Goal: Information Seeking & Learning: Learn about a topic

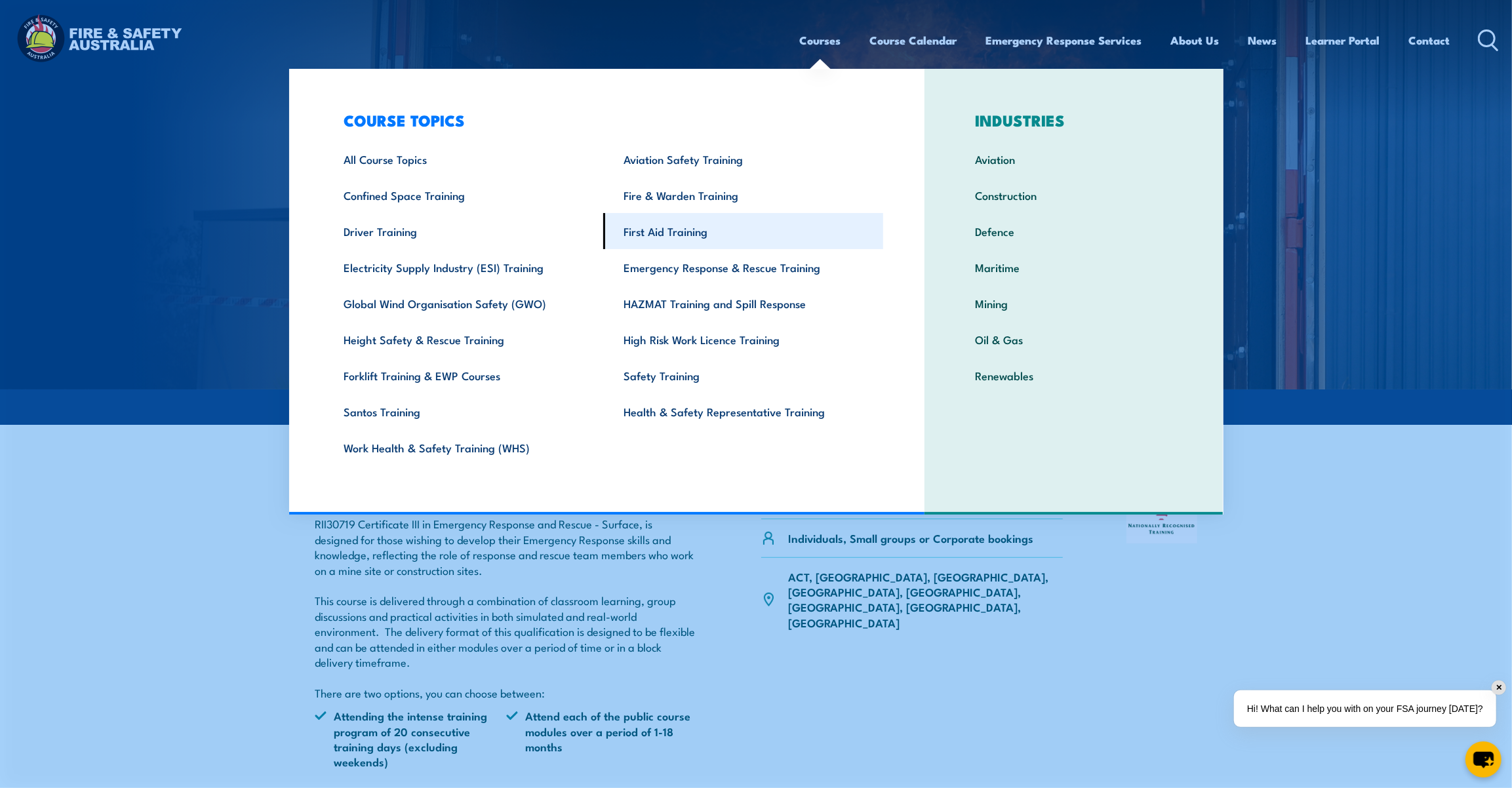
click at [674, 223] on link "First Aid Training" at bounding box center [743, 231] width 280 height 36
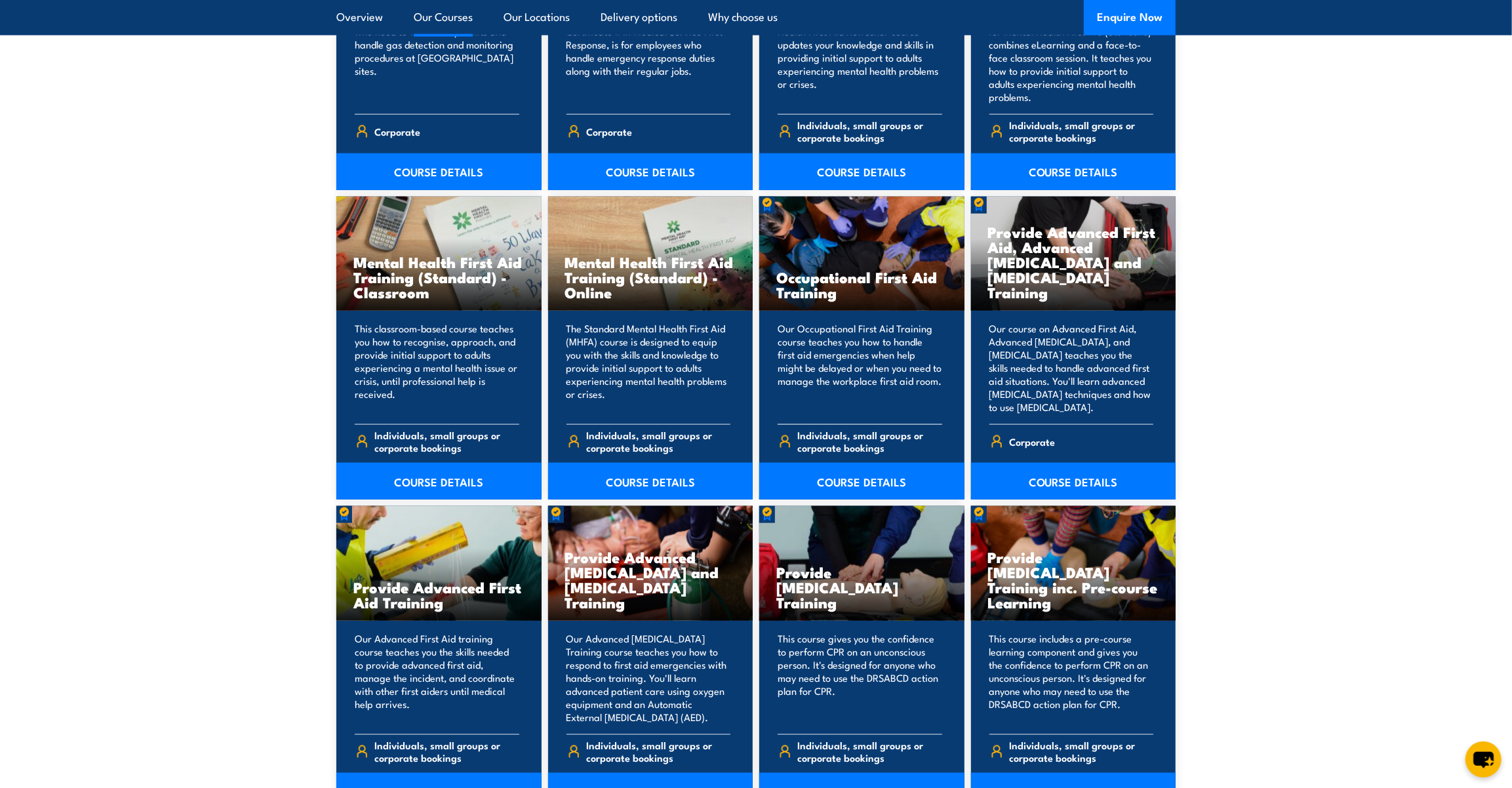
scroll to position [1251, 0]
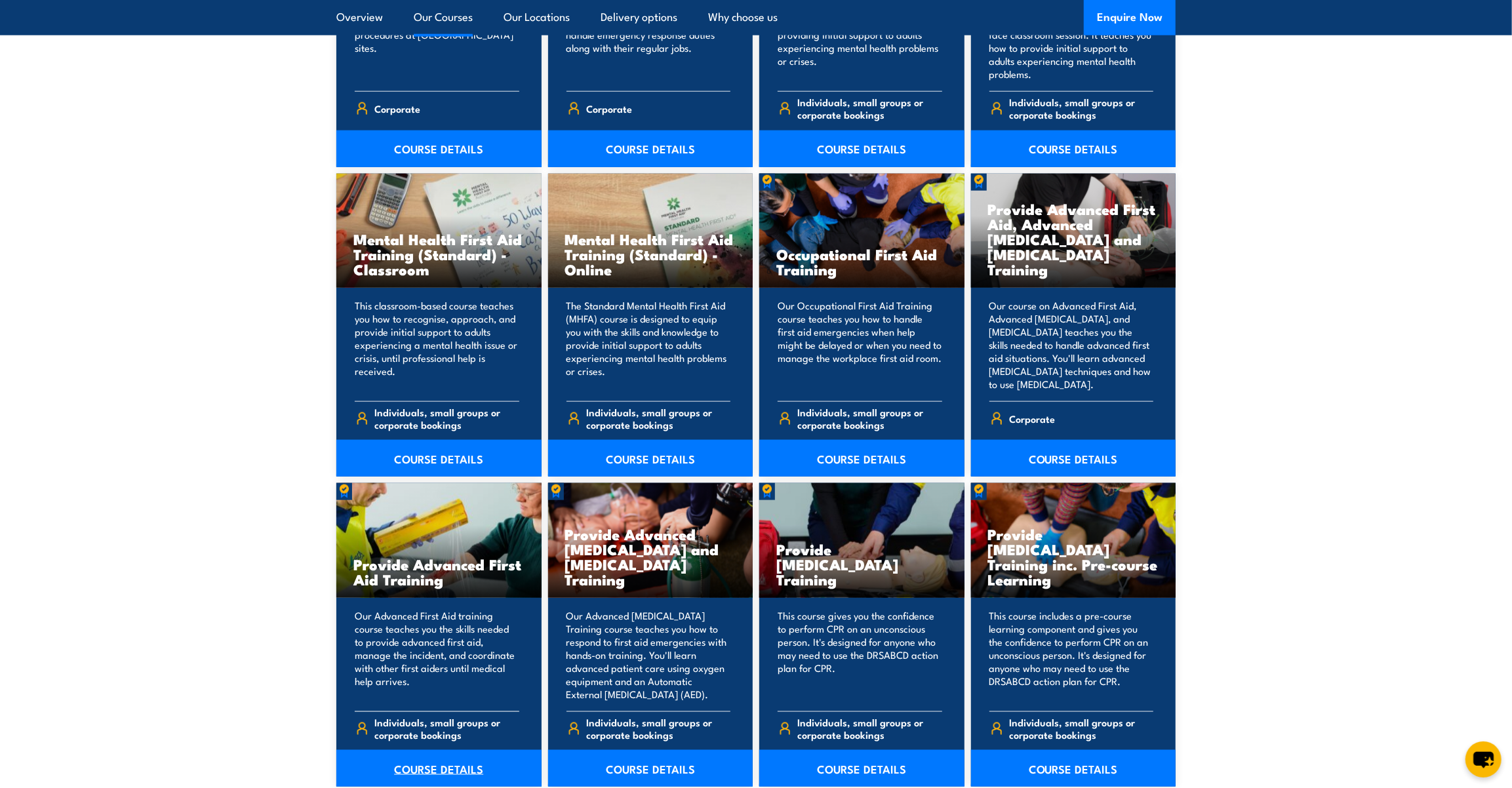
click at [436, 778] on link "COURSE DETAILS" at bounding box center [439, 768] width 205 height 37
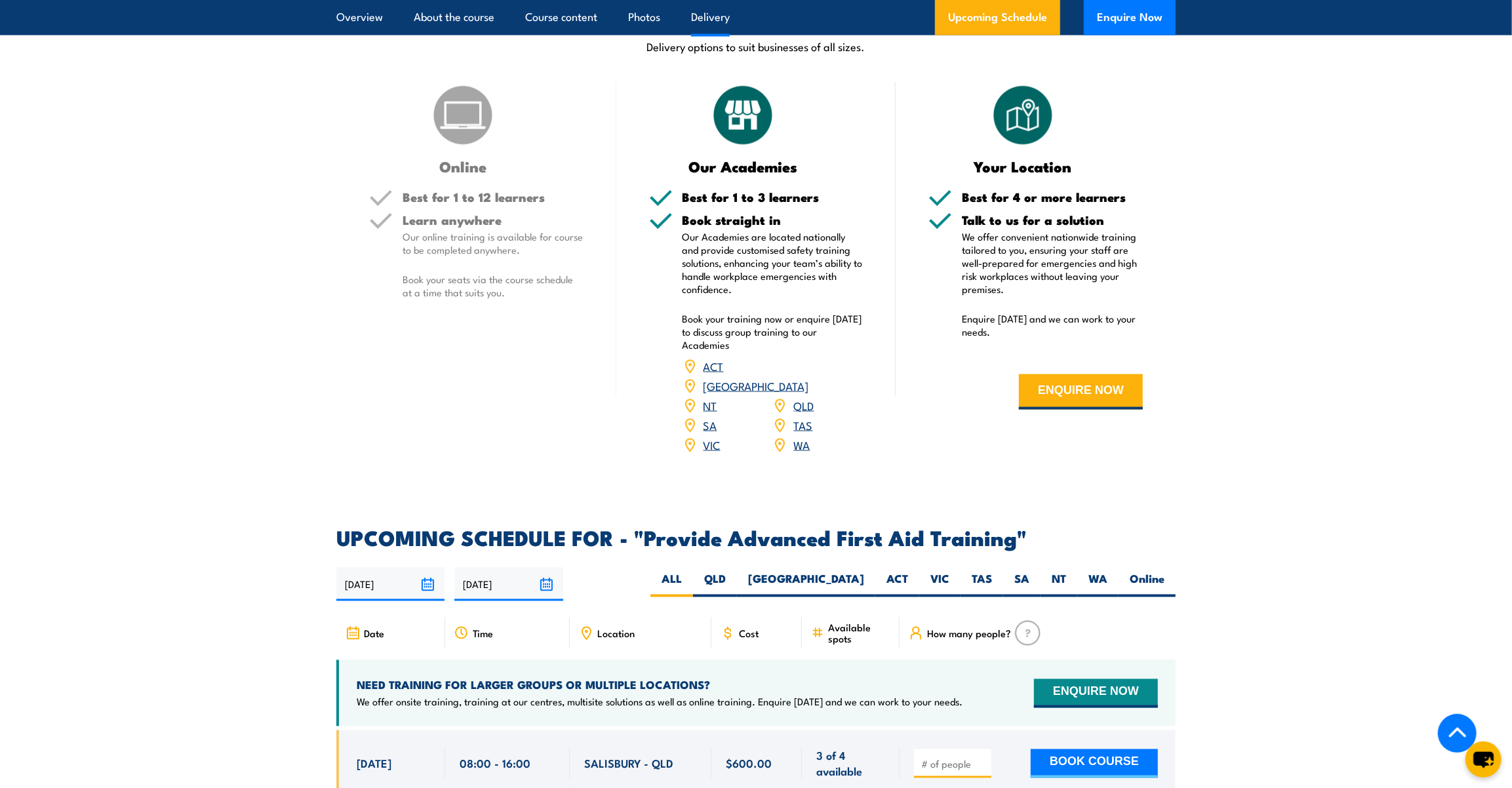
scroll to position [1788, 0]
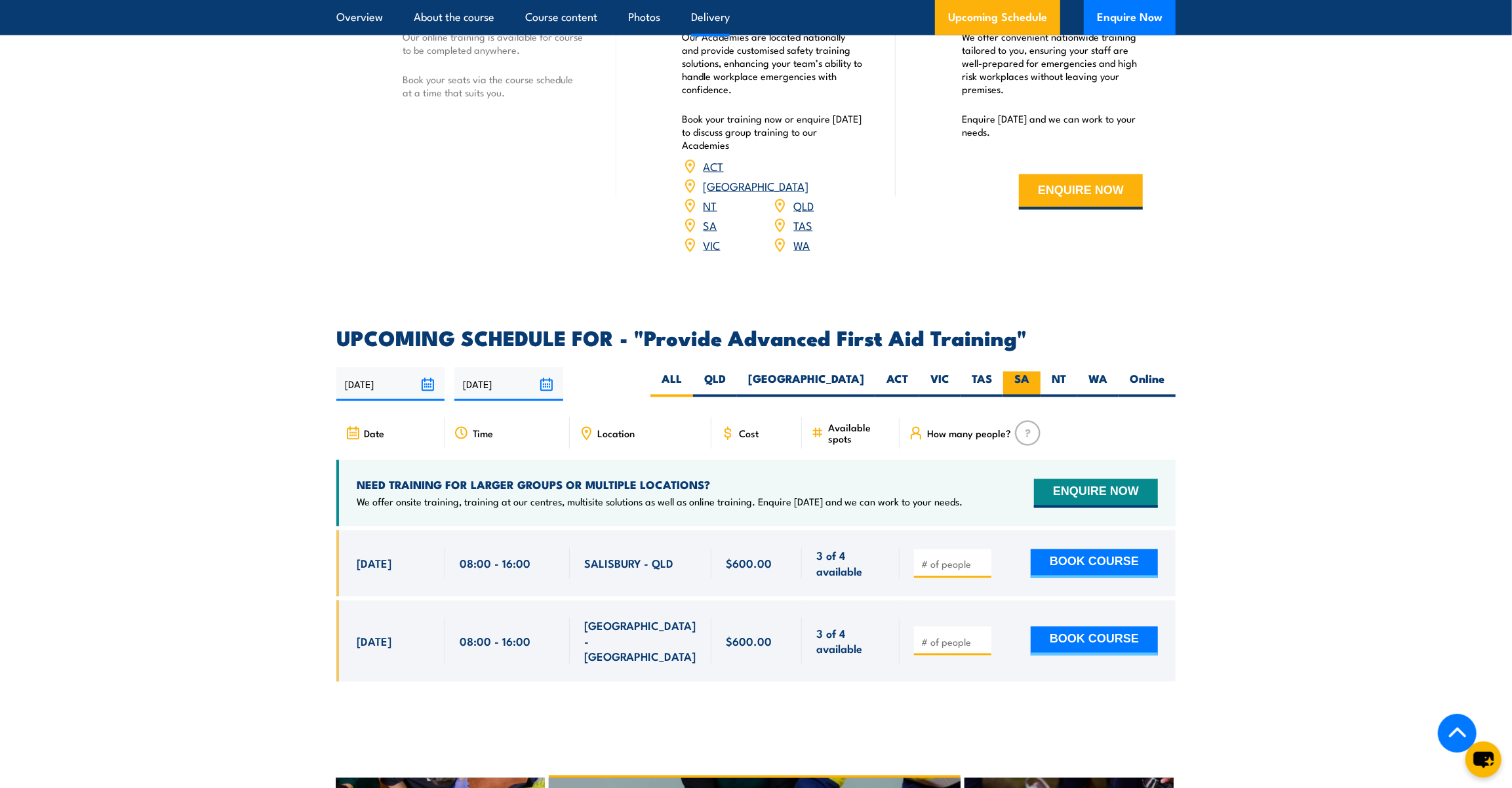
click at [1017, 372] on label "SA" at bounding box center [1022, 385] width 38 height 26
click at [1030, 372] on input "SA" at bounding box center [1034, 376] width 8 height 8
radio input "true"
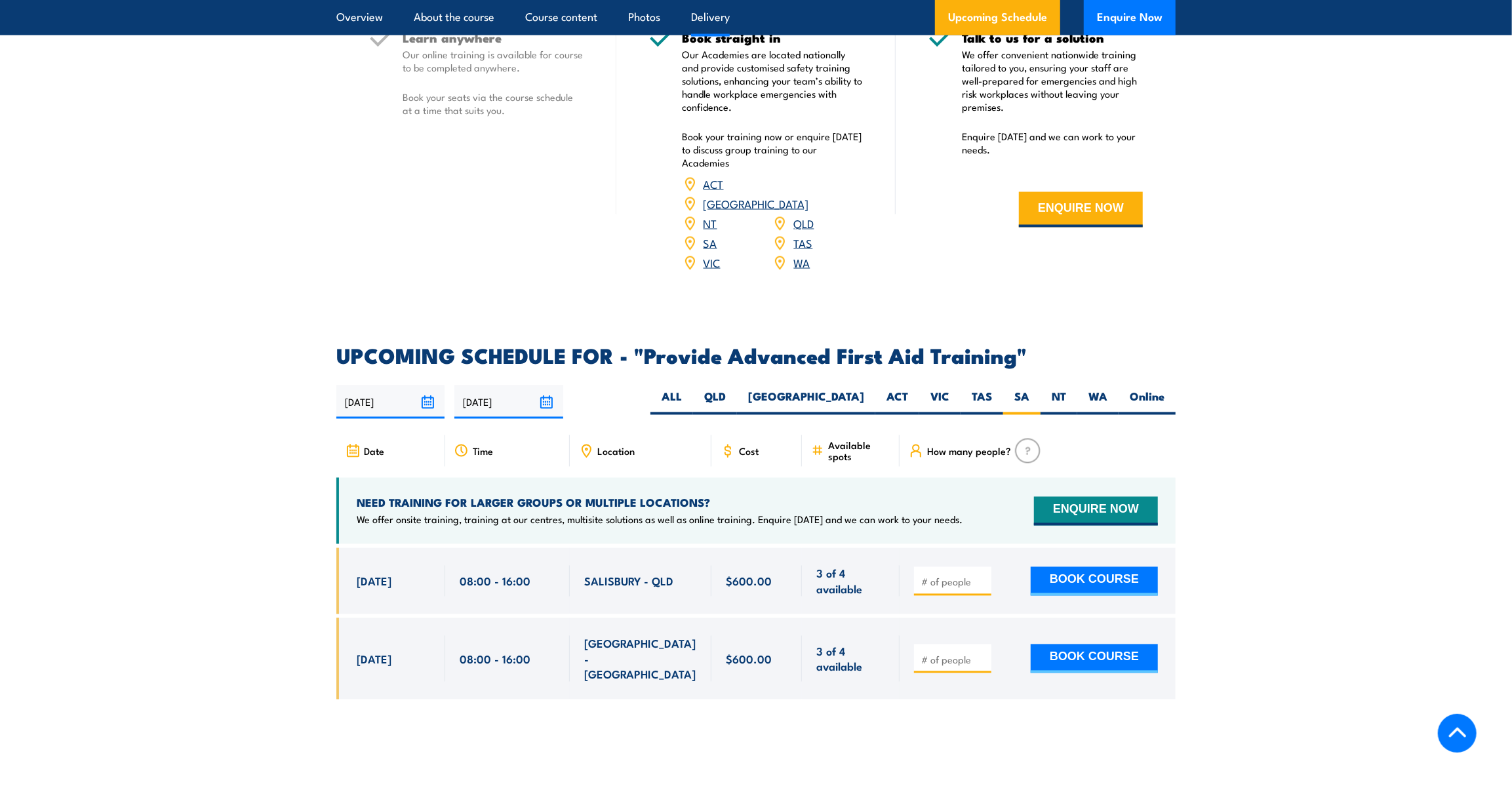
scroll to position [1788, 0]
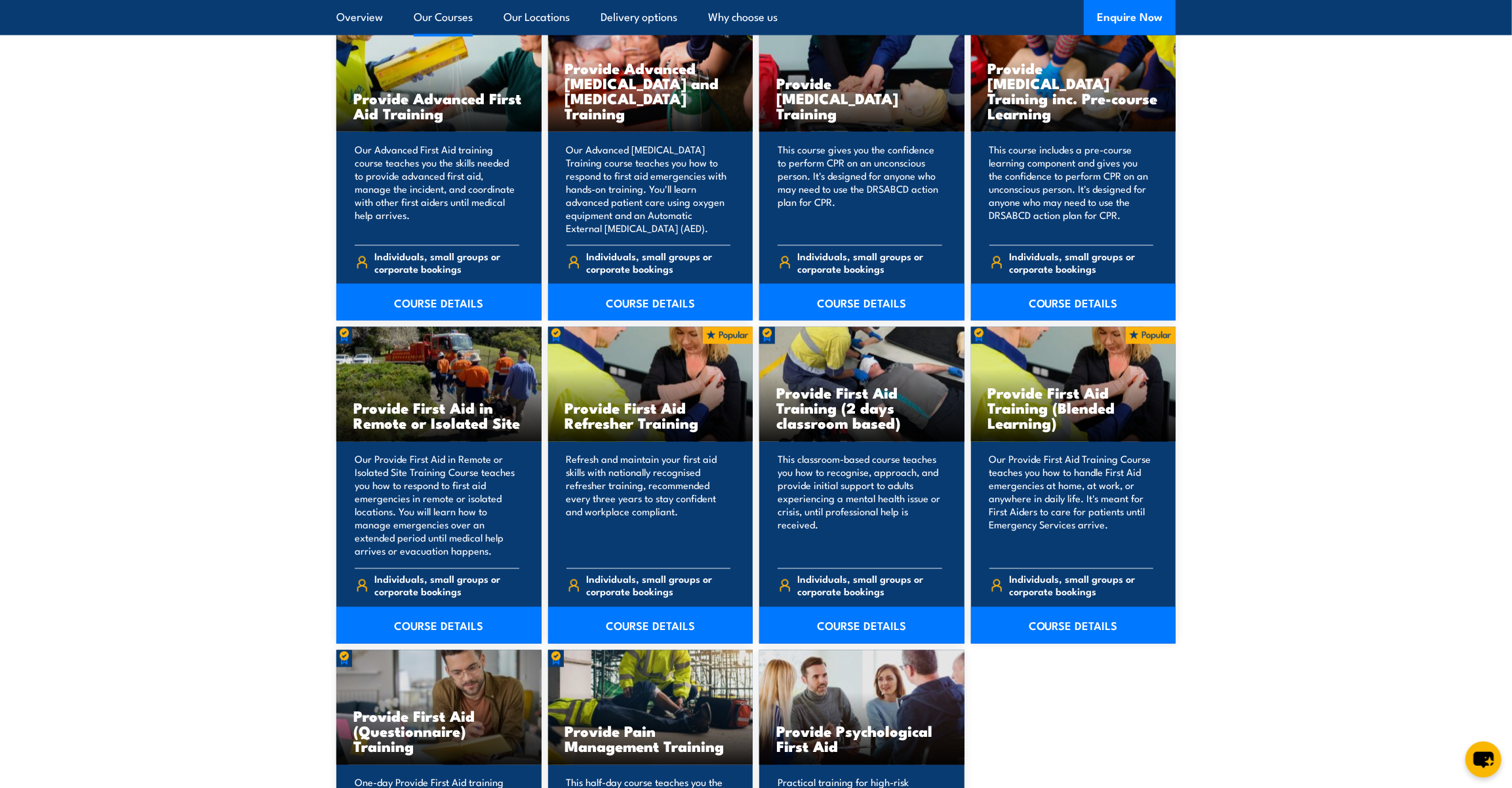
scroll to position [1728, 0]
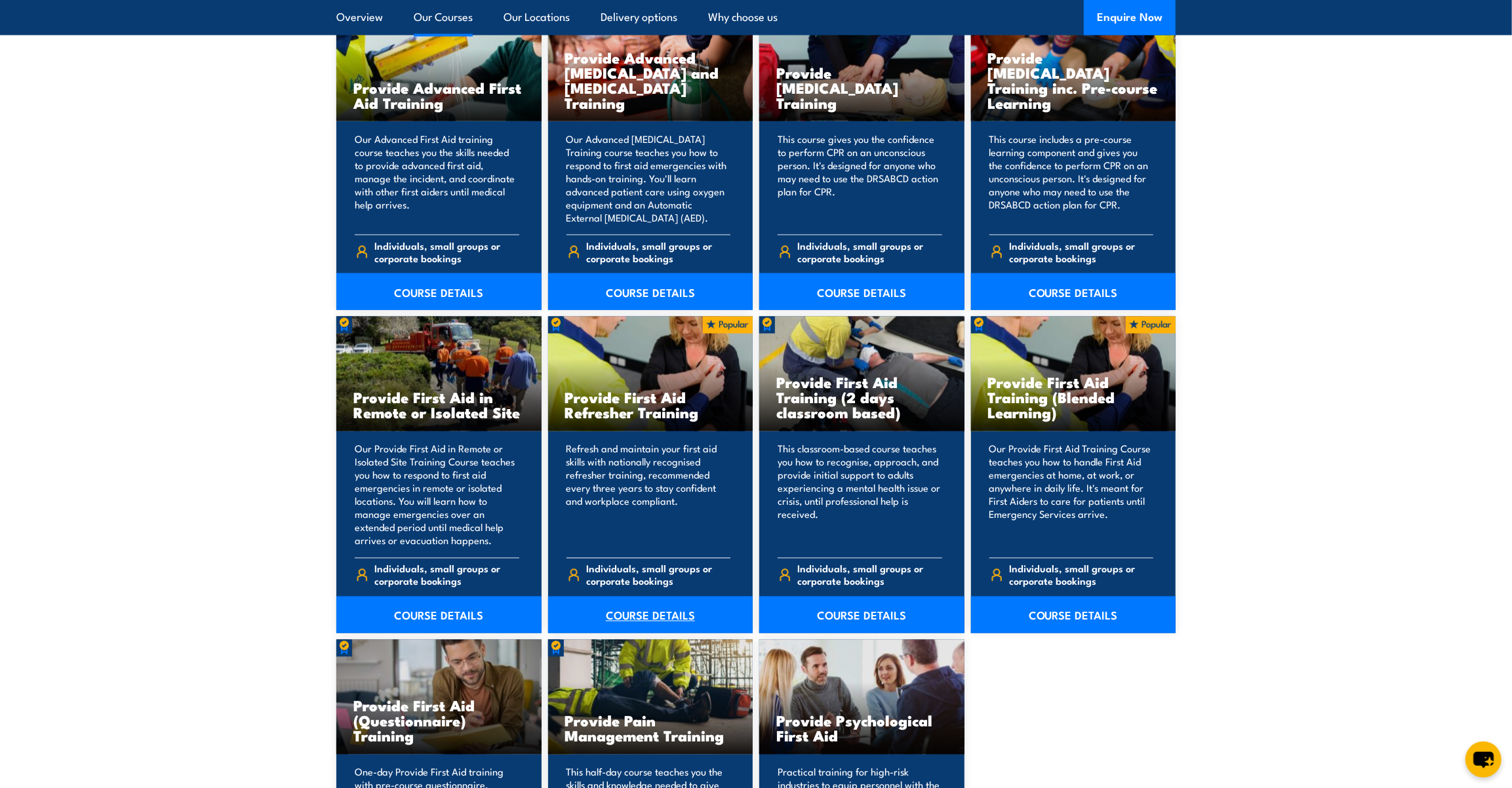
click at [677, 602] on link "COURSE DETAILS" at bounding box center [651, 615] width 205 height 37
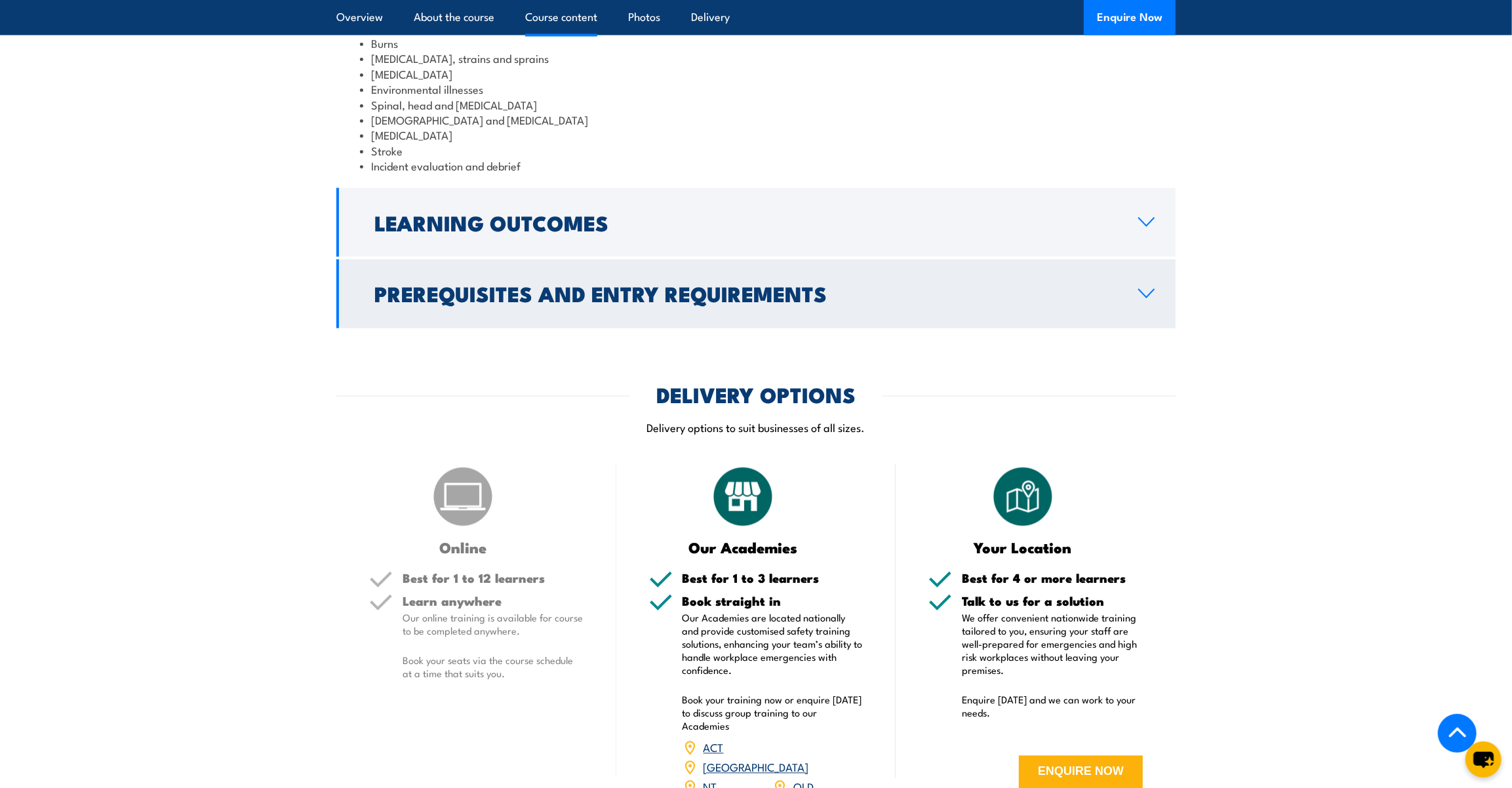
click at [646, 301] on link "Prerequisites and Entry Requirements" at bounding box center [756, 294] width 839 height 69
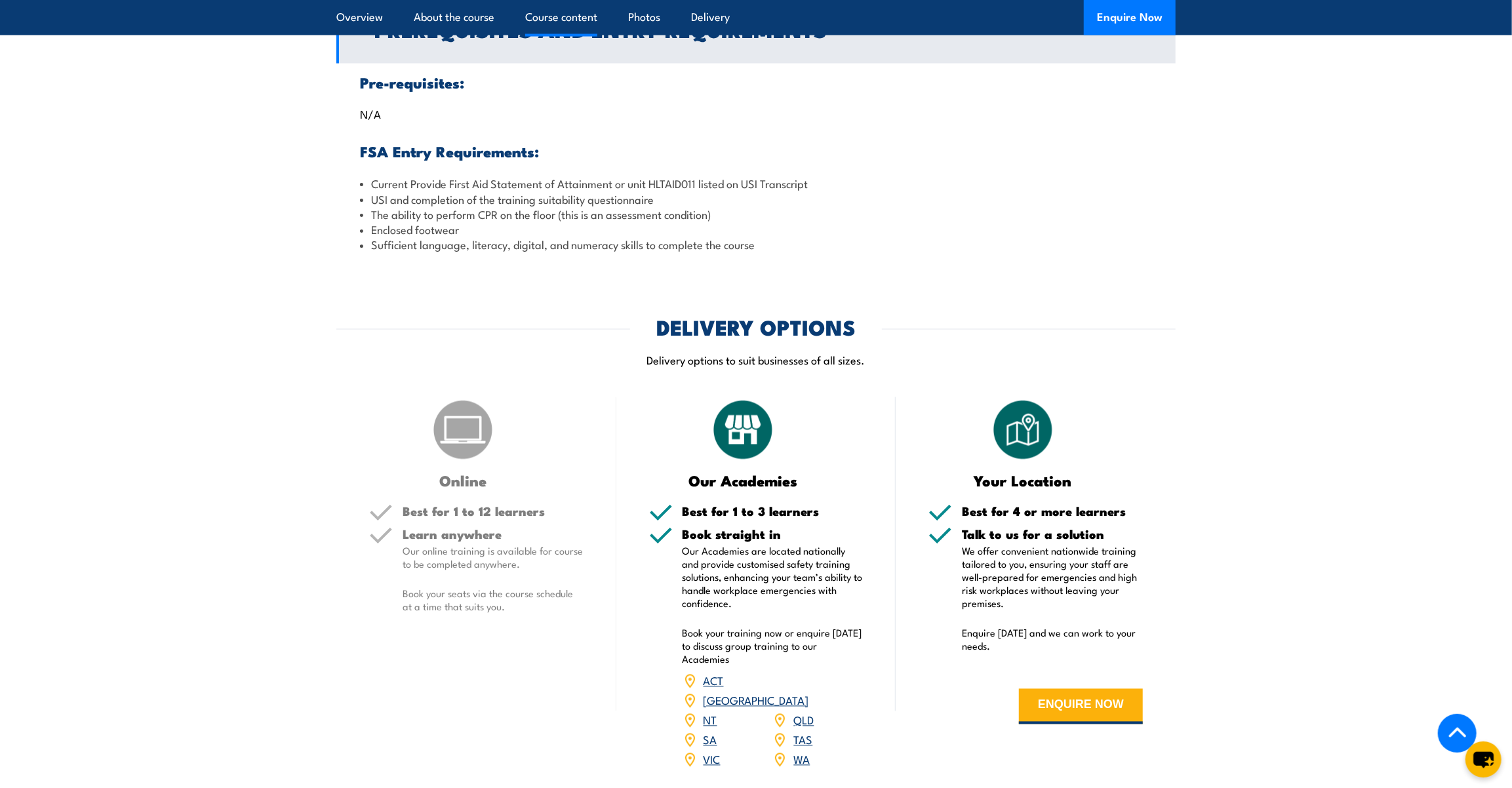
scroll to position [1810, 0]
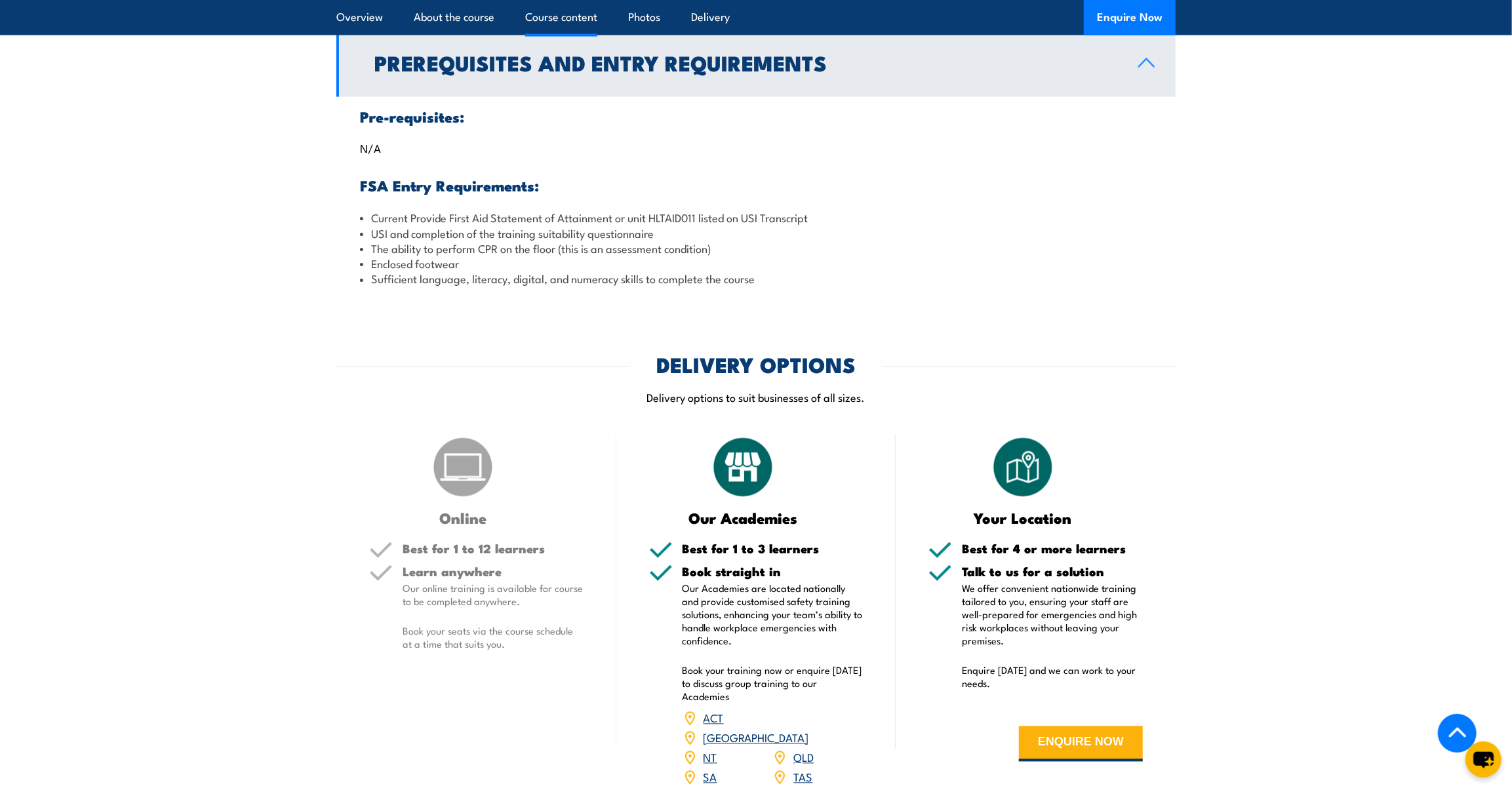
click at [607, 71] on h2 "Prerequisites and Entry Requirements" at bounding box center [746, 62] width 743 height 18
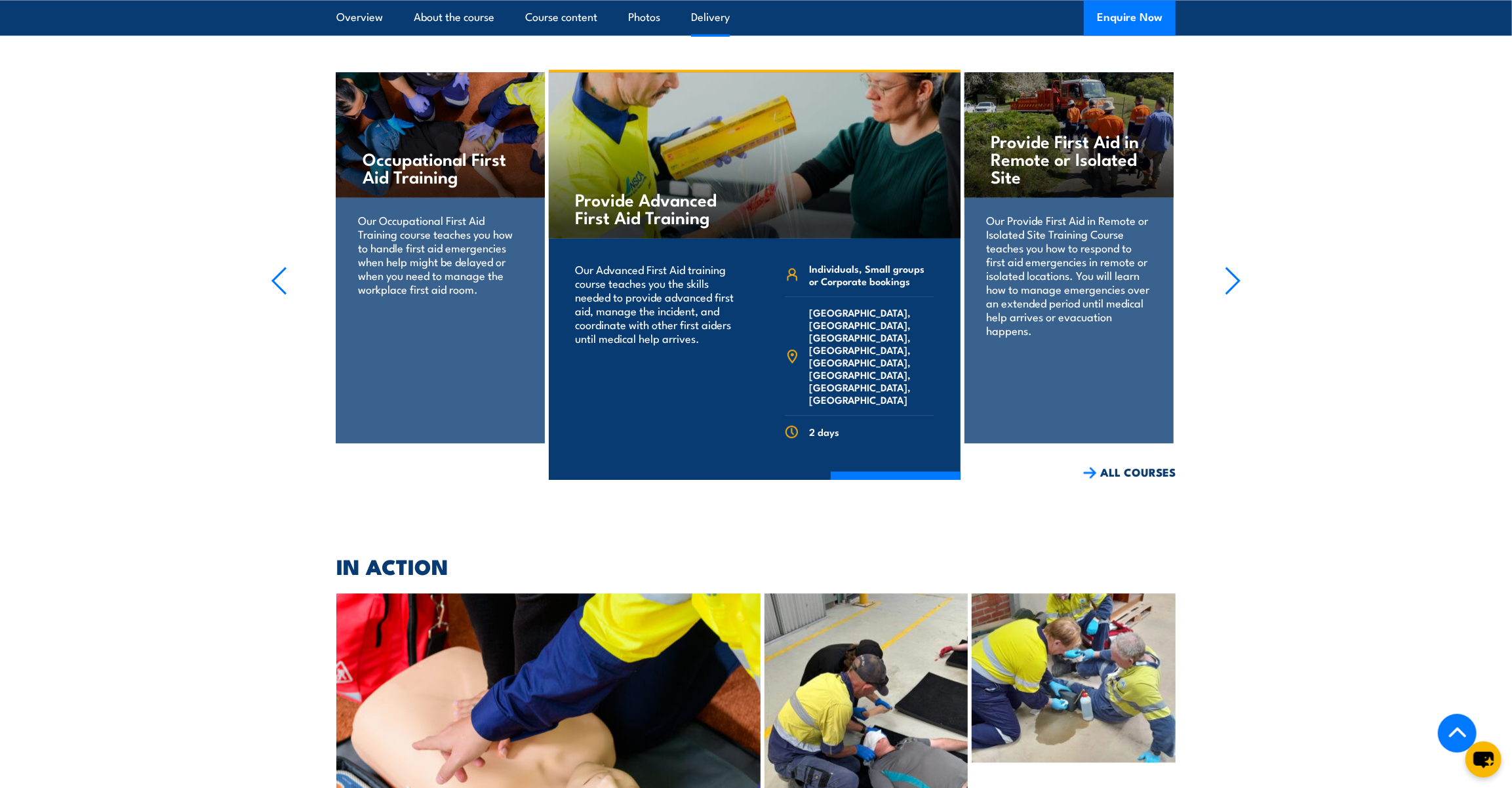
scroll to position [2525, 0]
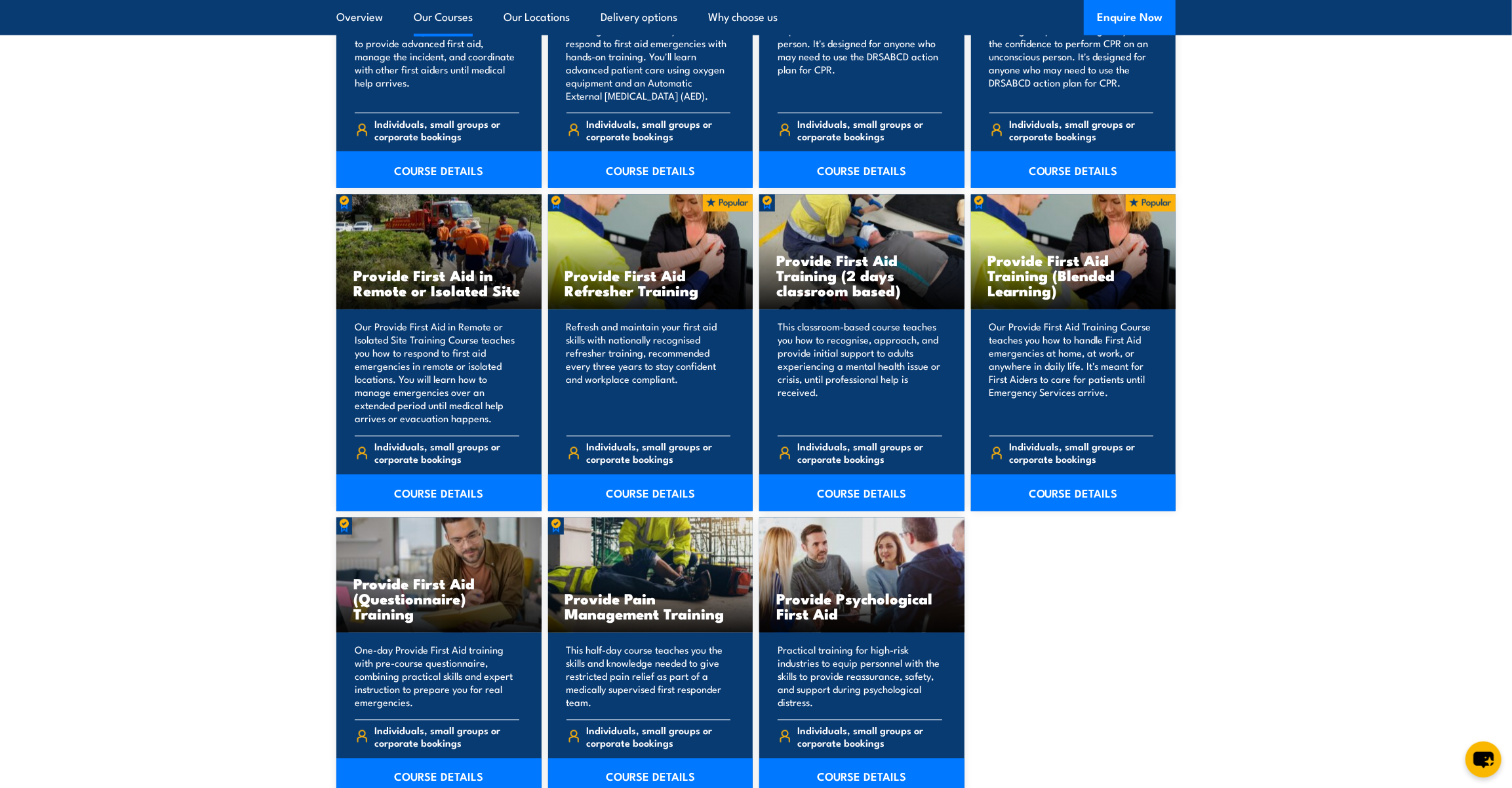
scroll to position [1823, 0]
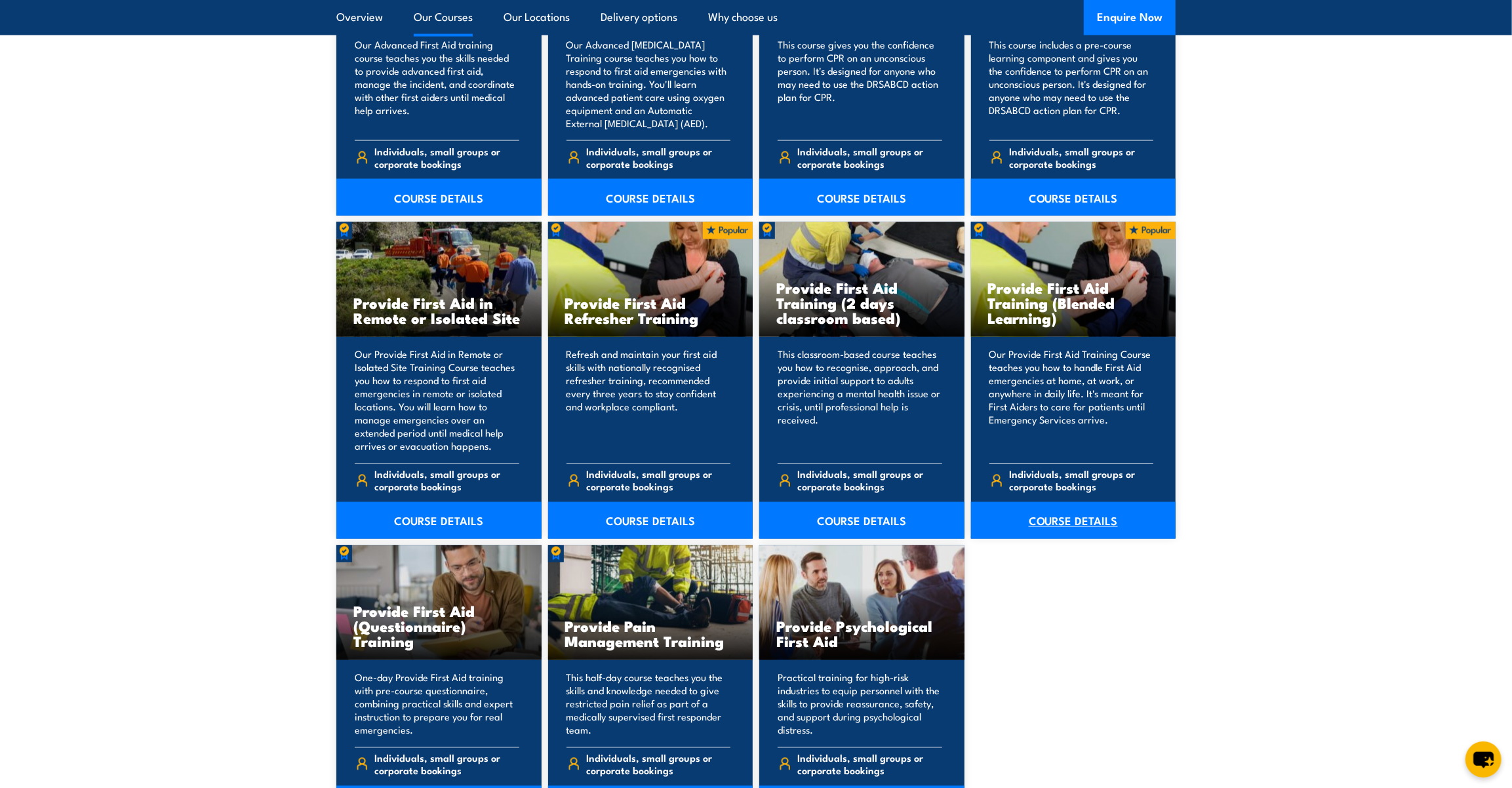
click at [1074, 503] on link "COURSE DETAILS" at bounding box center [1074, 521] width 205 height 37
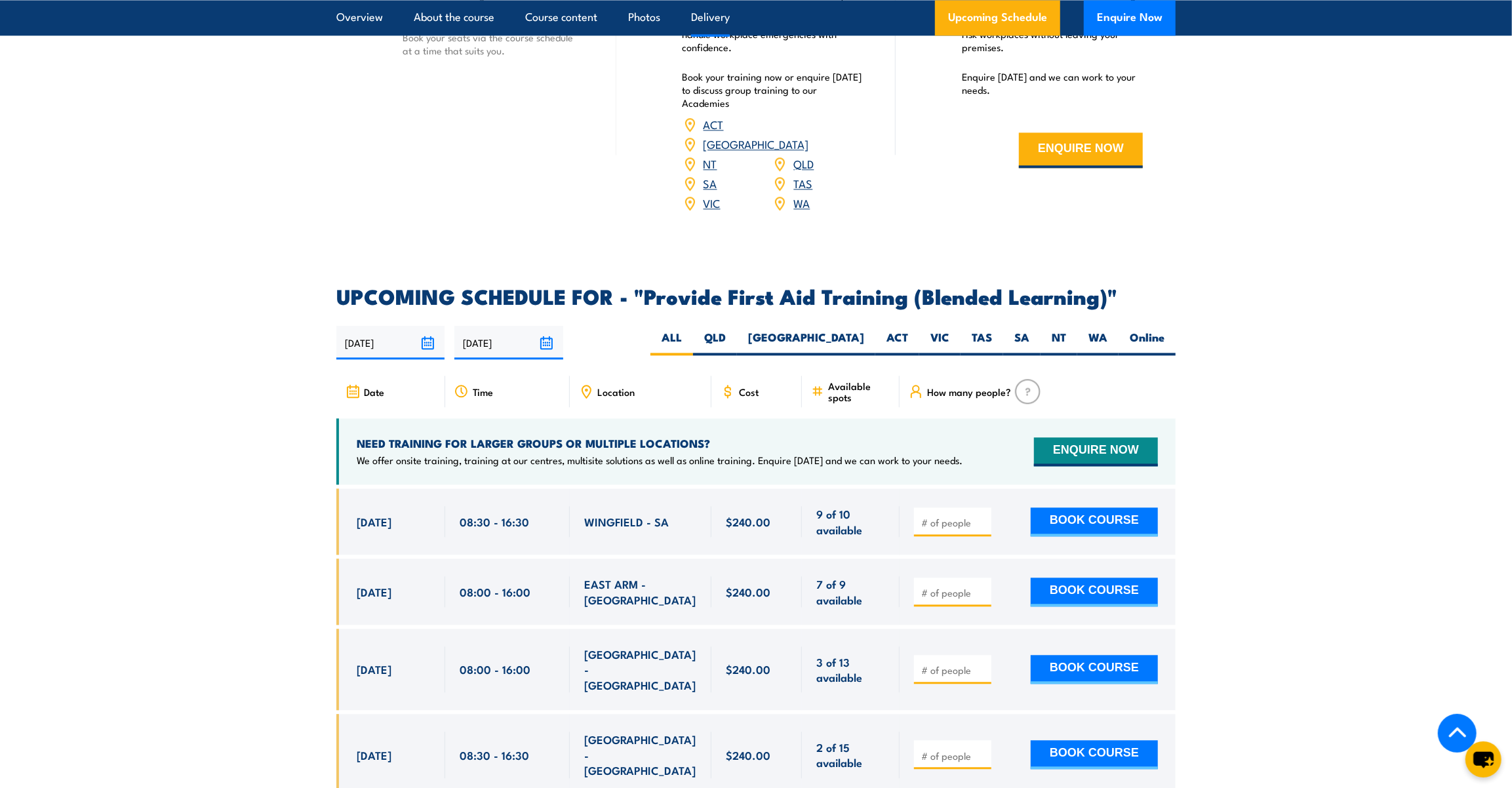
scroll to position [2444, 0]
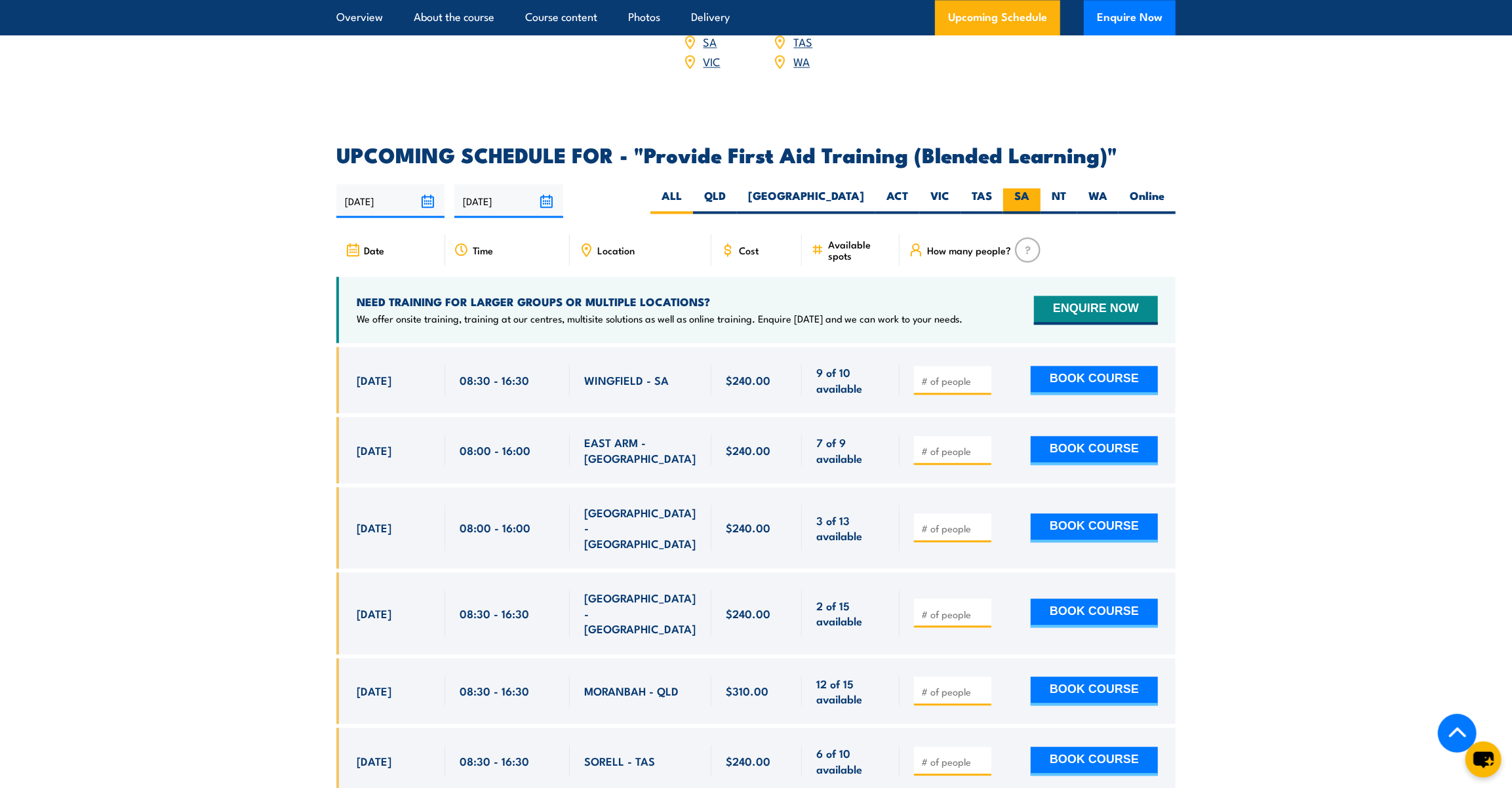
click at [1020, 207] on label "SA" at bounding box center [1022, 201] width 38 height 26
click at [1030, 197] on input "SA" at bounding box center [1034, 193] width 8 height 8
radio input "true"
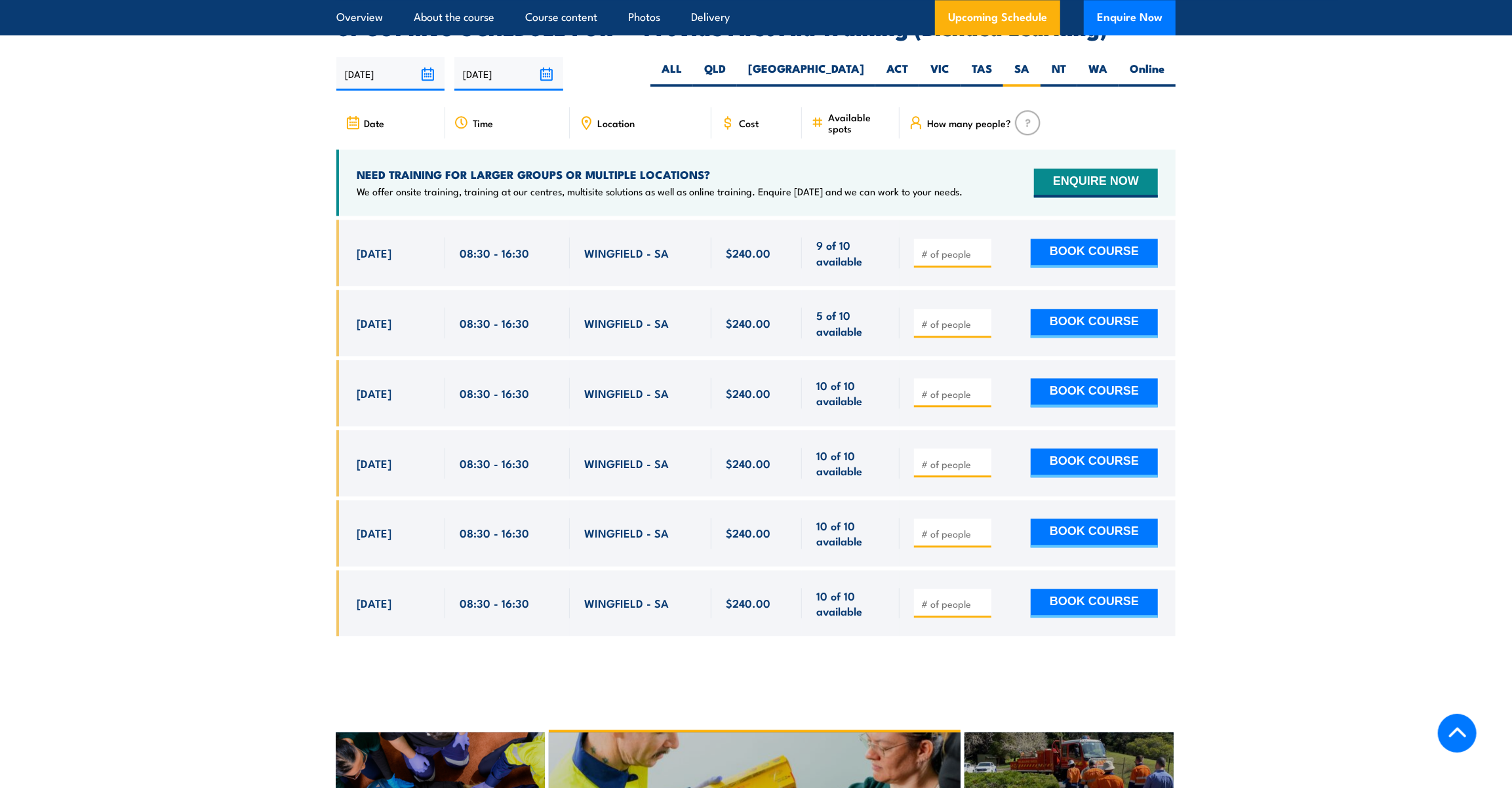
scroll to position [2597, 0]
